Goal: Communication & Community: Participate in discussion

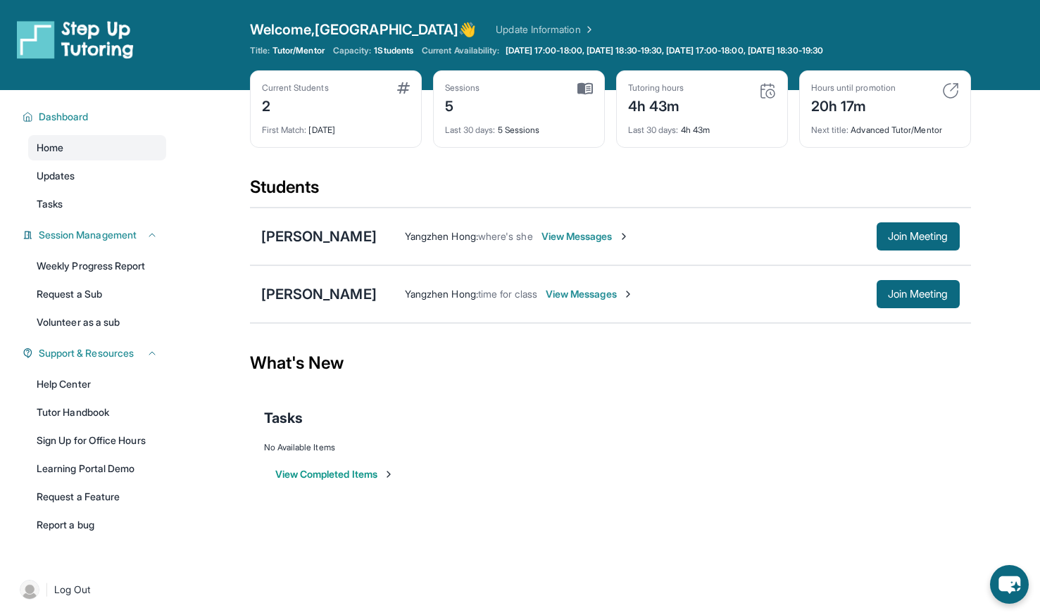
scroll to position [17, 0]
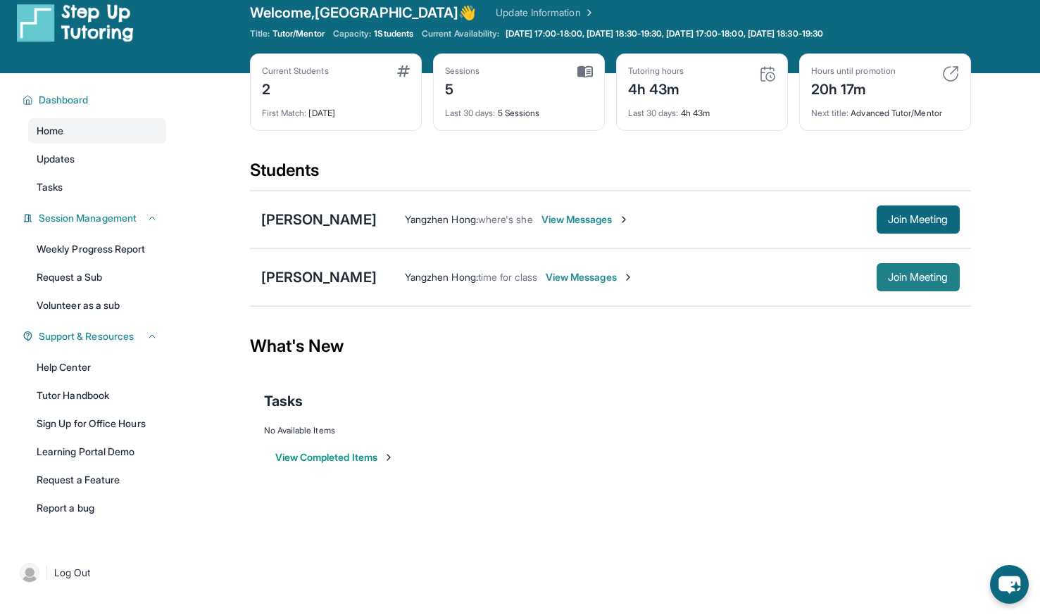
click at [947, 276] on span "Join Meeting" at bounding box center [918, 277] width 61 height 8
click at [901, 275] on span "Join Meeting" at bounding box center [918, 277] width 61 height 8
click at [546, 282] on span "View Messages" at bounding box center [590, 277] width 88 height 14
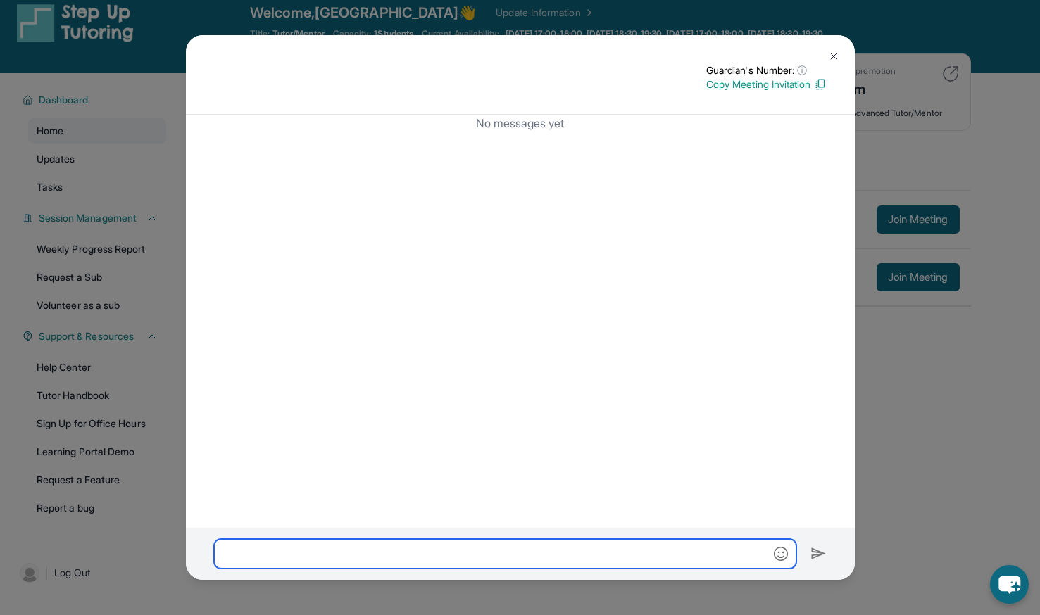
click at [517, 553] on input "text" at bounding box center [505, 554] width 582 height 30
type input "**********"
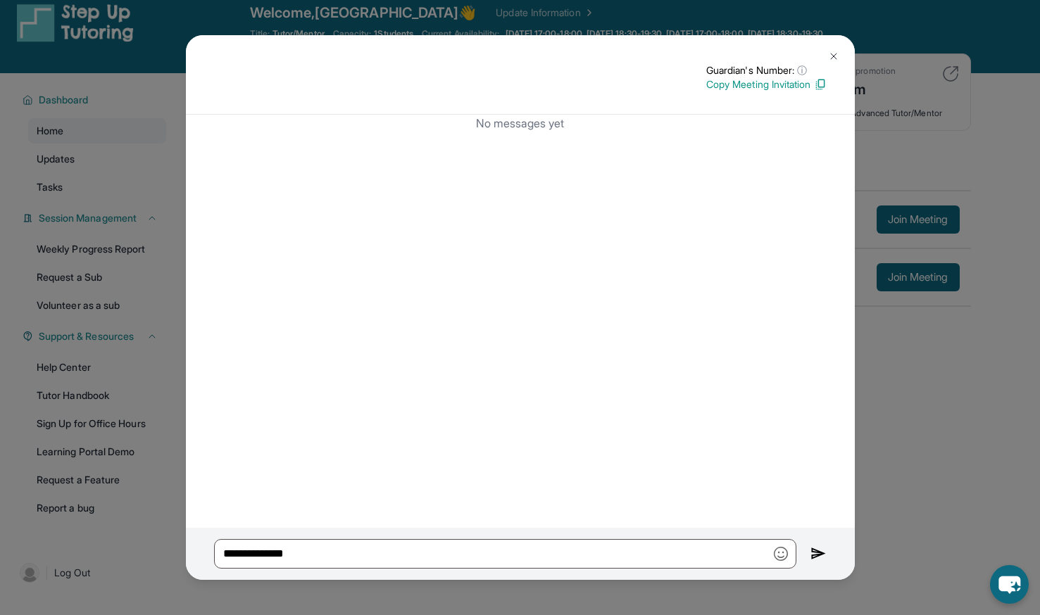
click at [818, 553] on img at bounding box center [819, 554] width 16 height 17
click at [811, 551] on img at bounding box center [819, 554] width 16 height 17
click at [834, 57] on img at bounding box center [833, 56] width 11 height 11
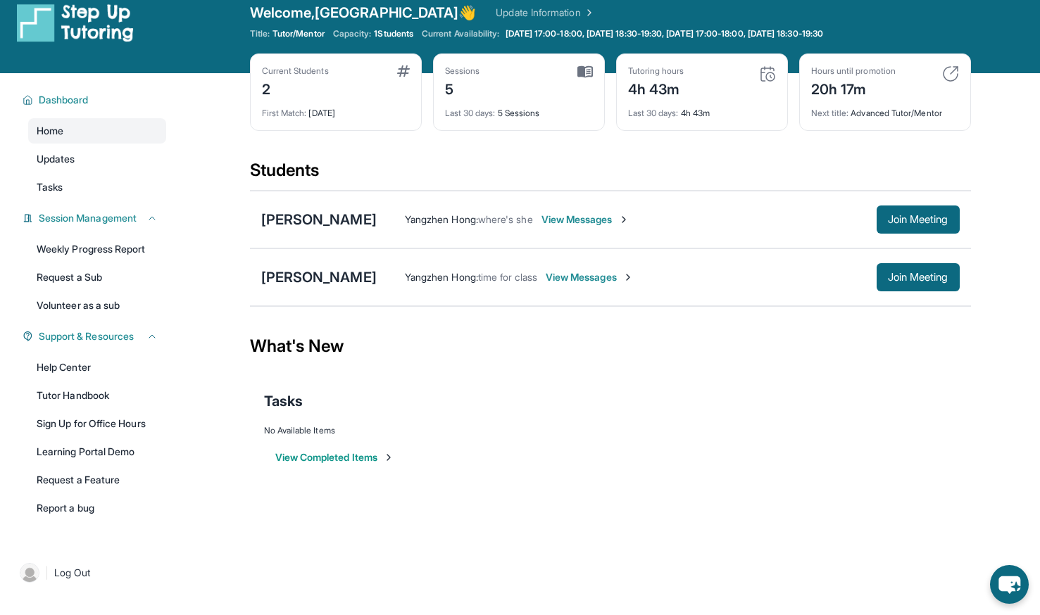
click at [553, 276] on span "View Messages" at bounding box center [590, 277] width 88 height 14
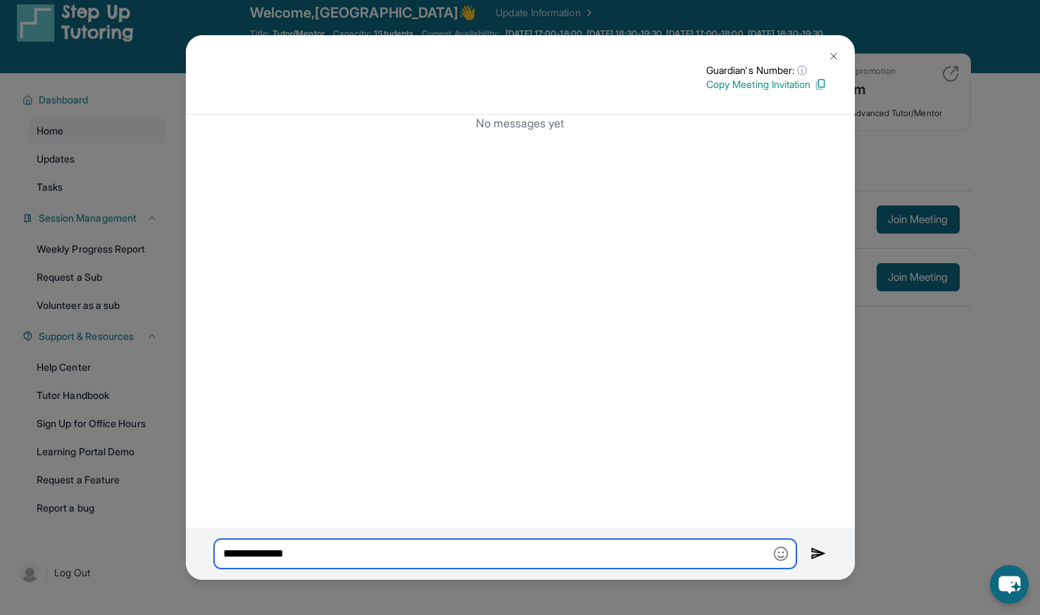
click at [582, 548] on input "**********" at bounding box center [505, 554] width 582 height 30
type input "*"
type input "******"
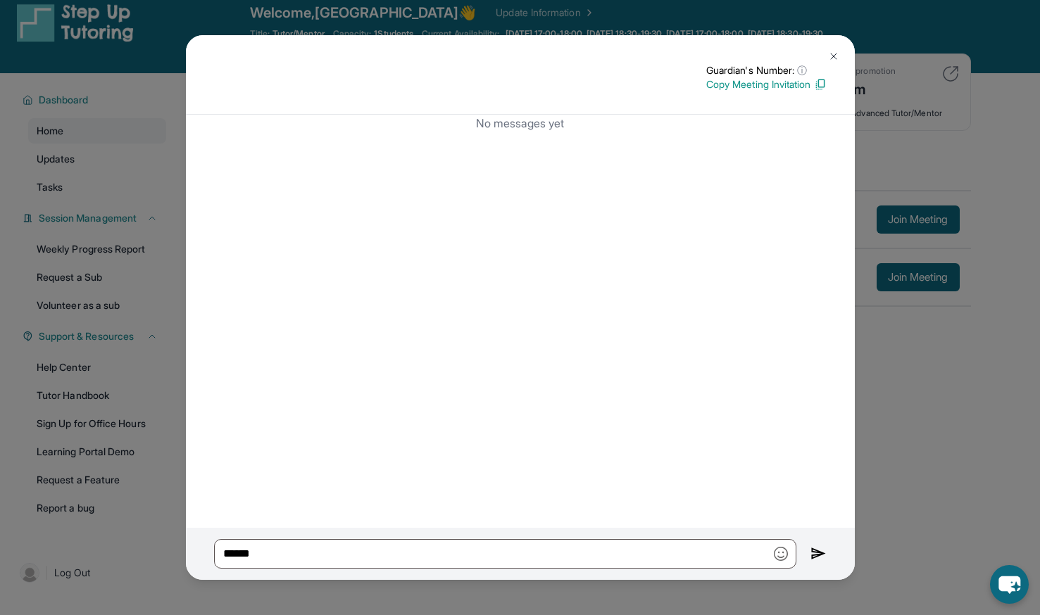
click at [816, 553] on img at bounding box center [819, 554] width 16 height 17
click at [832, 58] on img at bounding box center [833, 56] width 11 height 11
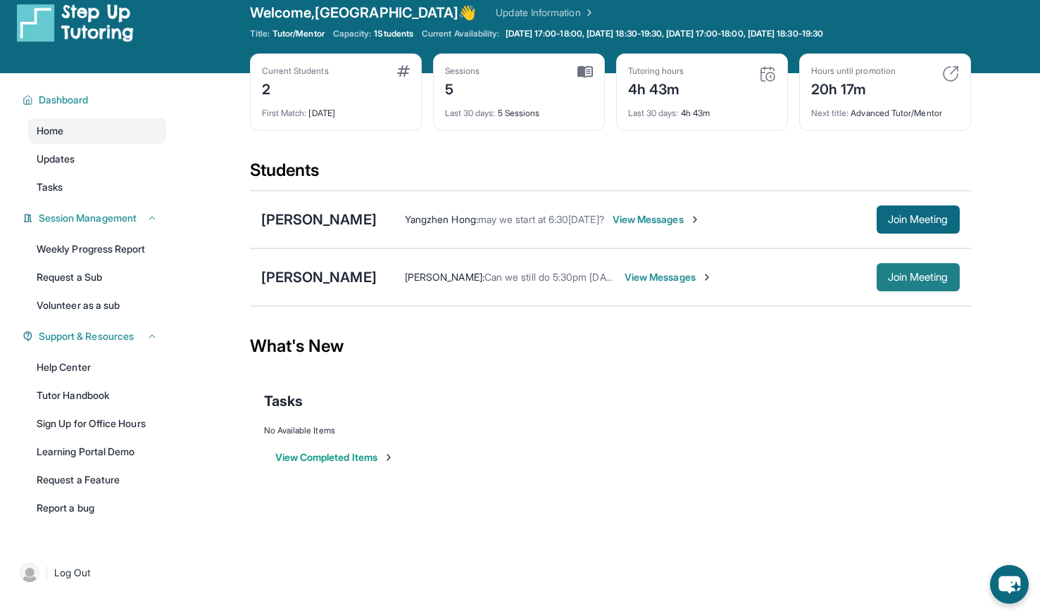
click at [931, 277] on span "Join Meeting" at bounding box center [918, 277] width 61 height 8
click at [892, 274] on span "Join Meeting" at bounding box center [918, 277] width 61 height 8
